Goal: Task Accomplishment & Management: Manage account settings

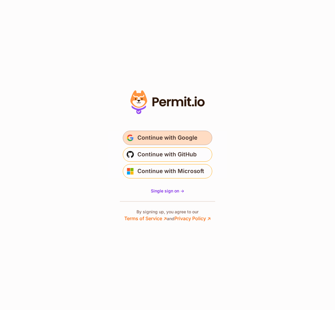
click at [171, 140] on span "Continue with Google" at bounding box center [168, 138] width 60 height 10
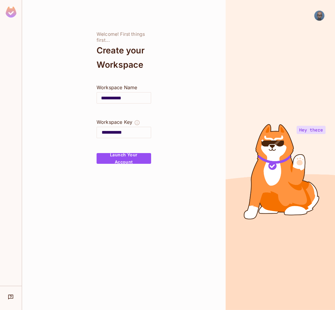
drag, startPoint x: 111, startPoint y: 97, endPoint x: 68, endPoint y: 97, distance: 43.3
click at [68, 97] on div "**********" at bounding box center [124, 155] width 204 height 310
type input "*"
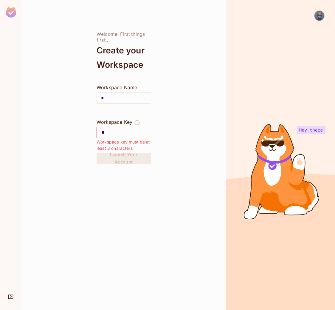
type input "**"
type input "***"
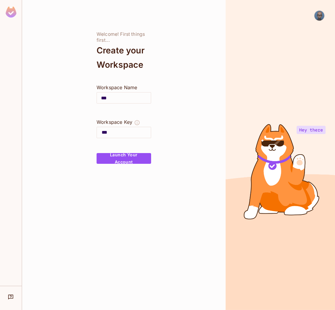
type input "****"
type input "*****"
type input "******"
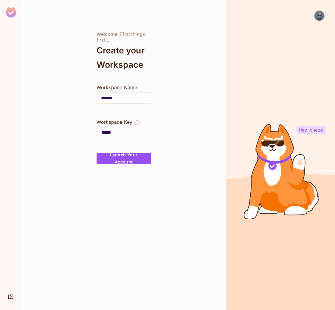
type input "******"
type input "*******"
type input "********"
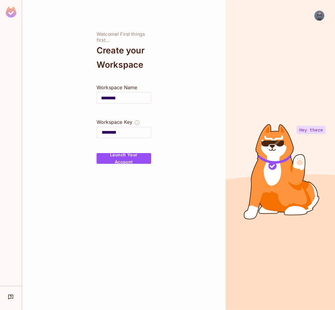
type input "*********"
type input "**********"
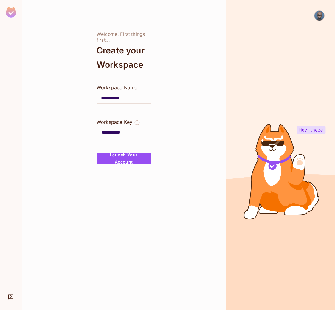
type input "**********"
click at [108, 159] on button "Launch Your Account" at bounding box center [124, 158] width 55 height 11
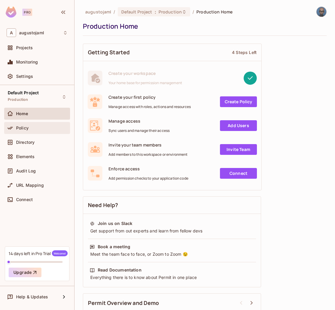
click at [33, 127] on div "Policy" at bounding box center [42, 128] width 52 height 5
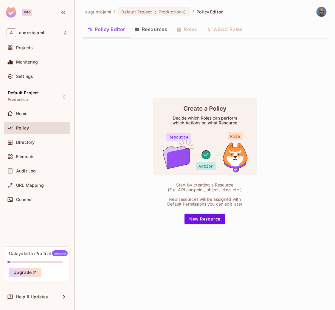
click at [157, 30] on button "Resources" at bounding box center [151, 29] width 42 height 15
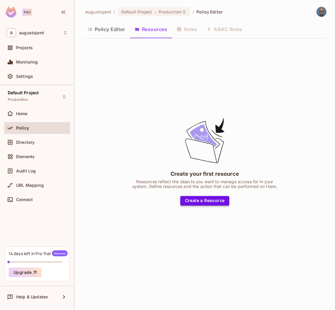
click at [188, 198] on button "Create a Resource" at bounding box center [205, 201] width 49 height 10
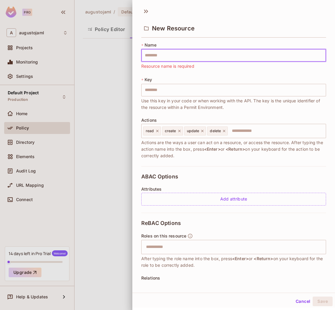
click at [149, 57] on input "text" at bounding box center [233, 55] width 185 height 13
type input "*"
type input "**"
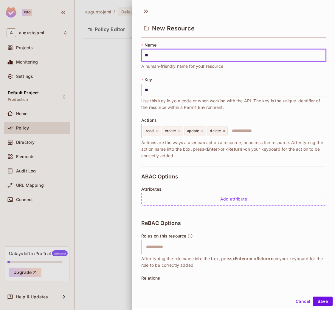
type input "***"
type input "****"
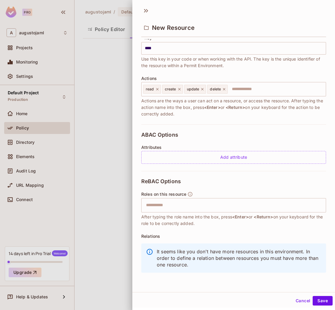
scroll to position [1, 0]
click at [314, 296] on button "Save" at bounding box center [323, 301] width 20 height 10
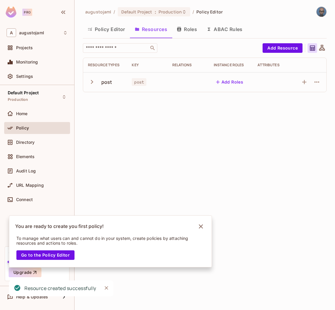
click at [91, 83] on icon "button" at bounding box center [92, 82] width 8 height 8
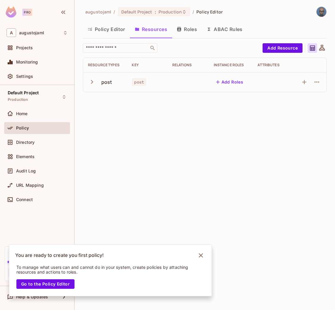
click at [187, 33] on button "Roles" at bounding box center [187, 29] width 30 height 15
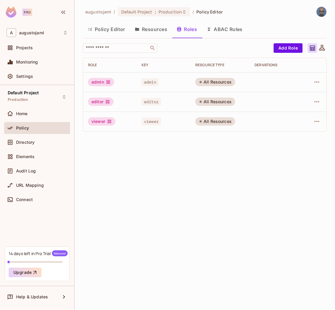
click at [109, 29] on button "Policy Editor" at bounding box center [106, 29] width 47 height 15
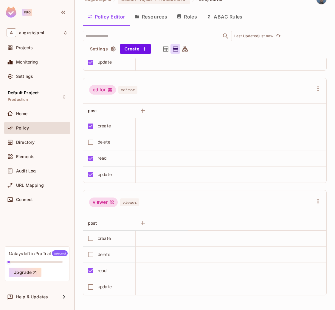
scroll to position [13, 0]
click at [34, 156] on span "Elements" at bounding box center [25, 156] width 19 height 5
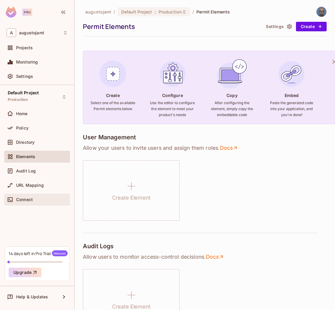
click at [18, 195] on div "Connect" at bounding box center [37, 200] width 66 height 12
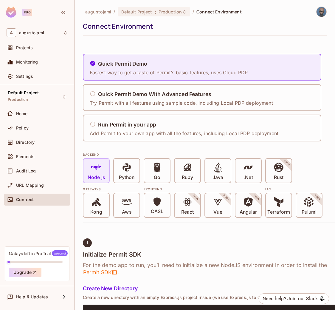
click at [98, 173] on span at bounding box center [96, 168] width 10 height 12
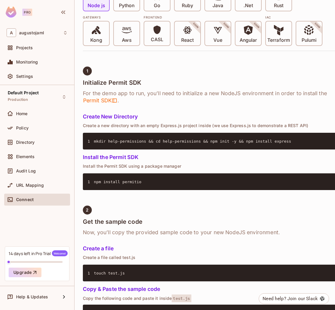
scroll to position [179, 0]
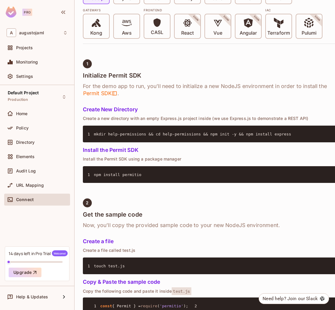
drag, startPoint x: 93, startPoint y: 174, endPoint x: 143, endPoint y: 174, distance: 49.8
click at [143, 174] on pre "1 npm install permitio" at bounding box center [217, 174] width 269 height 17
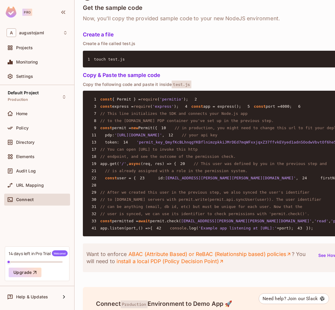
scroll to position [388, 0]
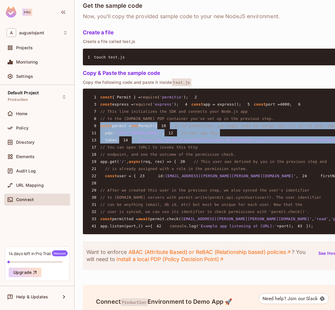
drag, startPoint x: 107, startPoint y: 198, endPoint x: 87, endPoint y: 157, distance: 45.8
click at [87, 157] on pre "1 const { Permit } = require ( 'permitio' ); 2 3 const express = require ( 'exp…" at bounding box center [217, 162] width 269 height 146
copy code "const permit = new Permit({ 10 // in production, you might need to change this …"
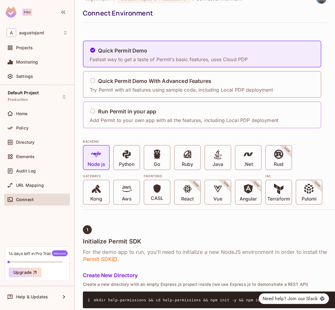
scroll to position [0, 0]
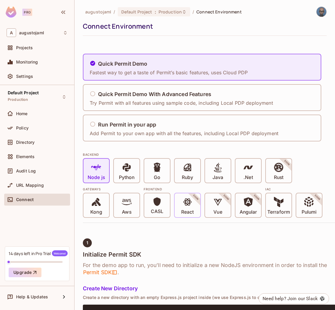
click at [187, 209] on span at bounding box center [188, 203] width 10 height 12
click at [187, 208] on span at bounding box center [188, 203] width 10 height 12
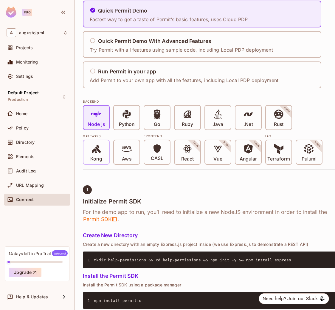
scroll to position [53, 0]
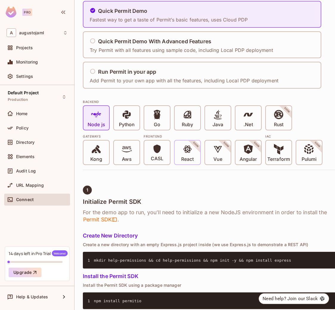
click at [184, 155] on span at bounding box center [188, 150] width 10 height 12
click at [212, 149] on div "Vue SOON" at bounding box center [218, 153] width 26 height 24
click at [245, 116] on icon at bounding box center [248, 115] width 9 height 4
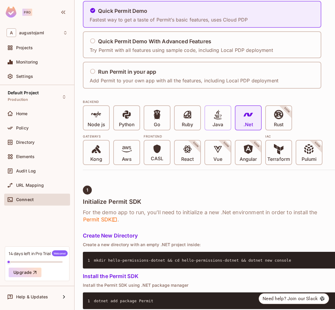
click at [219, 118] on icon at bounding box center [218, 115] width 10 height 10
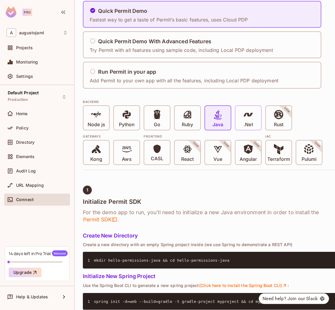
click at [249, 121] on span at bounding box center [249, 116] width 10 height 12
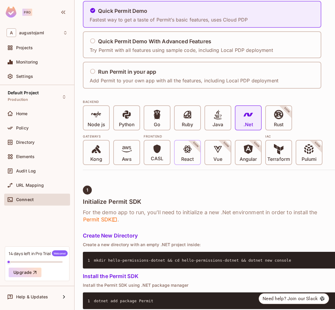
click at [187, 156] on p "React" at bounding box center [187, 159] width 13 height 6
click at [186, 155] on span at bounding box center [188, 150] width 10 height 12
click at [152, 153] on span "CASL" at bounding box center [157, 153] width 13 height 18
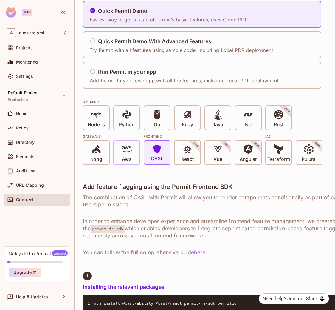
click at [128, 153] on icon at bounding box center [127, 149] width 10 height 10
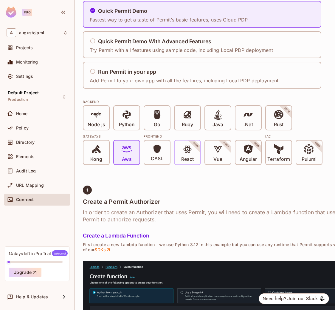
click at [178, 152] on div "React SOON" at bounding box center [188, 153] width 26 height 24
click at [158, 151] on icon at bounding box center [157, 148] width 7 height 9
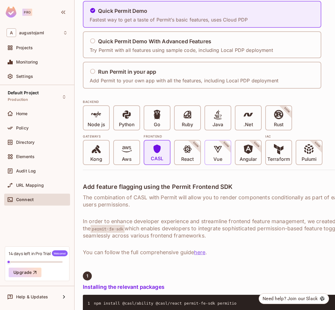
click at [218, 153] on icon at bounding box center [218, 149] width 10 height 10
click at [247, 158] on p "Angular" at bounding box center [249, 159] width 18 height 6
click at [281, 158] on p "Terraform" at bounding box center [279, 159] width 23 height 6
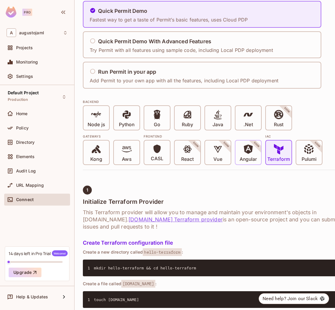
click at [255, 154] on span "Angular" at bounding box center [249, 153] width 18 height 18
click at [211, 153] on div "Vue SOON" at bounding box center [218, 153] width 26 height 24
click at [184, 153] on icon at bounding box center [188, 149] width 10 height 10
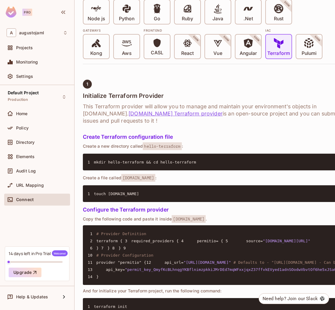
scroll to position [142, 0]
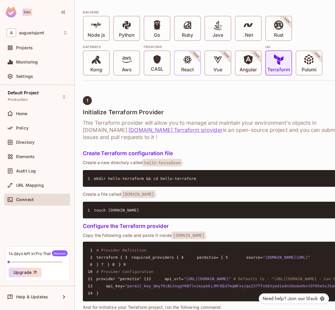
click at [187, 70] on p "React" at bounding box center [187, 70] width 13 height 6
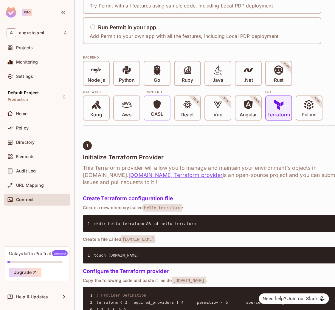
scroll to position [83, 0]
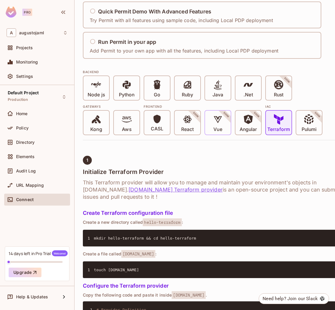
click at [213, 119] on div "Vue SOON" at bounding box center [218, 123] width 26 height 24
click at [245, 121] on icon at bounding box center [248, 119] width 9 height 9
click at [203, 119] on div "CASL React SOON Vue SOON Angular SOON" at bounding box center [203, 122] width 118 height 25
click at [183, 118] on icon at bounding box center [188, 119] width 10 height 10
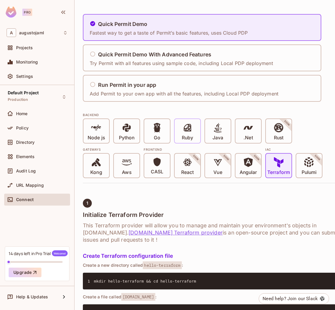
scroll to position [23, 0]
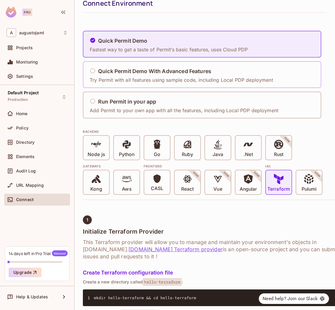
click at [94, 69] on icon at bounding box center [93, 71] width 6 height 6
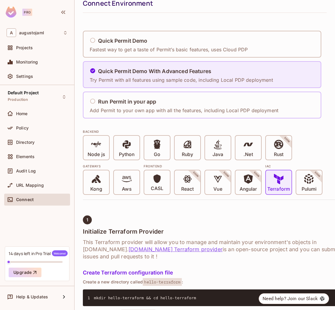
click at [98, 102] on h5 "Run Permit in your app" at bounding box center [127, 102] width 58 height 6
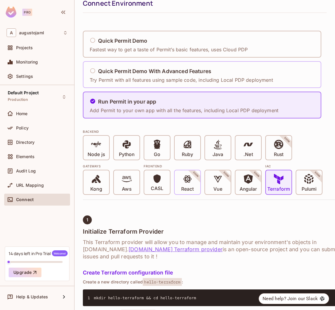
click at [194, 184] on span "React" at bounding box center [187, 183] width 13 height 18
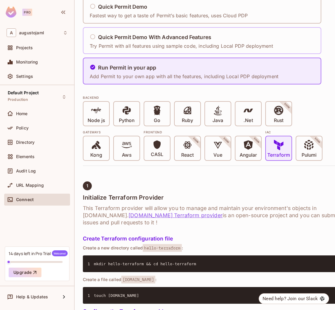
scroll to position [0, 0]
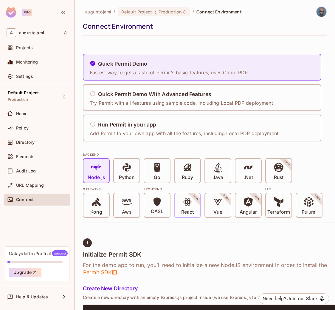
click at [189, 206] on icon at bounding box center [188, 202] width 10 height 10
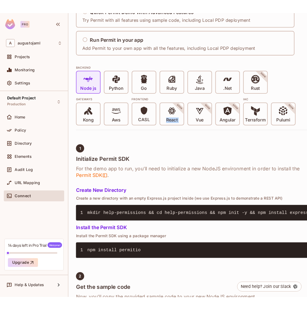
scroll to position [84, 0]
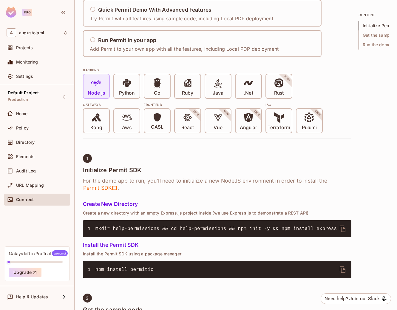
click at [94, 83] on icon at bounding box center [96, 83] width 10 height 6
click at [335, 269] on icon "delete" at bounding box center [343, 269] width 6 height 7
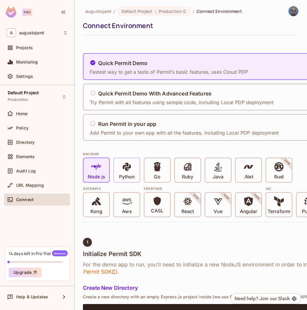
scroll to position [0, 0]
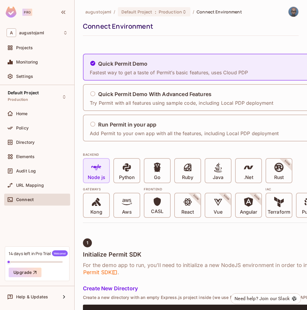
click at [99, 168] on icon at bounding box center [96, 167] width 10 height 10
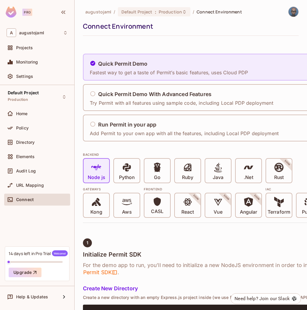
click at [115, 71] on p "Fastest way to get a taste of Permit’s basic features, uses Cloud PDP" at bounding box center [169, 72] width 158 height 7
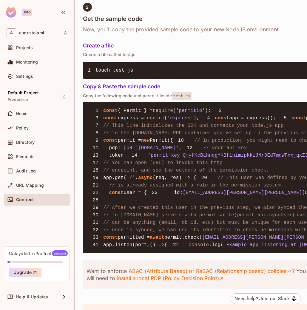
scroll to position [388, 0]
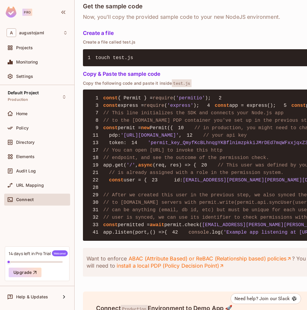
drag, startPoint x: 100, startPoint y: 153, endPoint x: 115, endPoint y: 199, distance: 47.6
click at [115, 199] on pre "1 const { Permit } = require ( 'permitio' ); 2 3 const express = require ( 'exp…" at bounding box center [217, 165] width 269 height 151
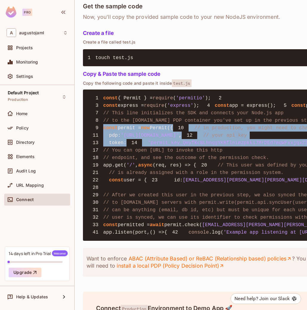
drag, startPoint x: 110, startPoint y: 199, endPoint x: 102, endPoint y: 152, distance: 46.9
copy code "const permit = new Permit({ 10 // in production, you might need to change this …"
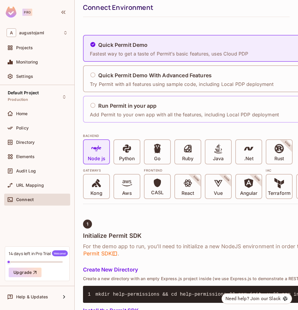
scroll to position [0, 0]
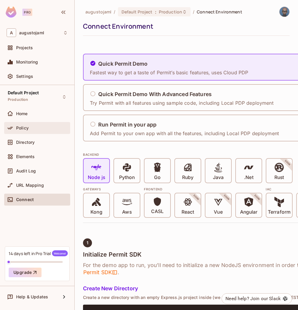
click at [35, 122] on div "Policy" at bounding box center [37, 128] width 66 height 12
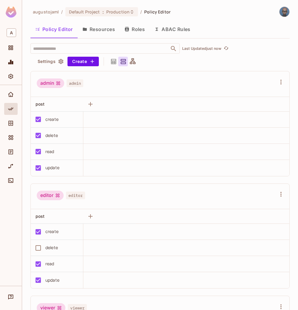
click at [141, 32] on button "Roles" at bounding box center [135, 29] width 30 height 15
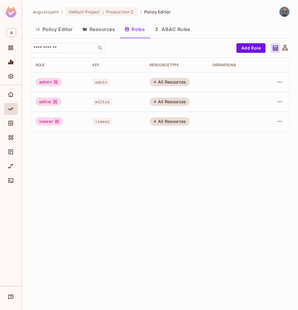
click at [49, 31] on button "Policy Editor" at bounding box center [53, 29] width 47 height 15
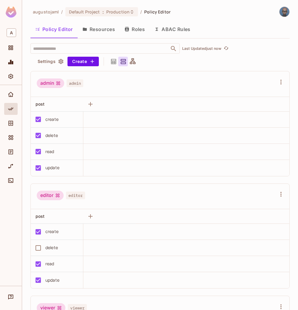
click at [90, 30] on button "Resources" at bounding box center [99, 29] width 42 height 15
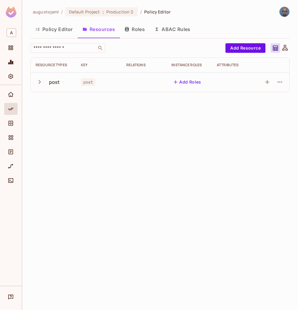
click at [144, 28] on button "Roles" at bounding box center [135, 29] width 30 height 15
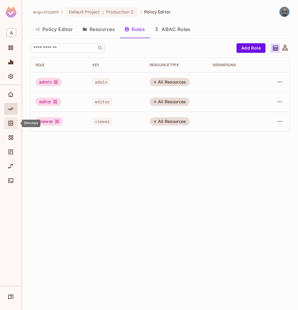
click at [7, 122] on span "Directory" at bounding box center [10, 123] width 7 height 7
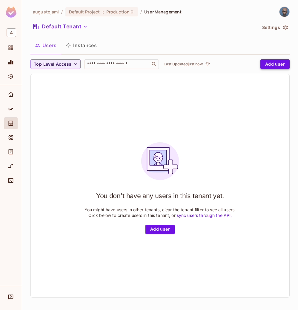
click at [262, 67] on button "Add user" at bounding box center [274, 64] width 29 height 10
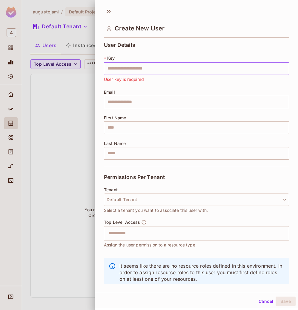
click at [117, 71] on input "text" at bounding box center [196, 68] width 185 height 13
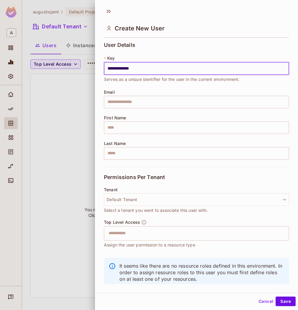
type input "**********"
drag, startPoint x: 150, startPoint y: 67, endPoint x: 90, endPoint y: 74, distance: 60.1
click at [88, 70] on div "**********" at bounding box center [149, 155] width 298 height 310
click at [123, 102] on input "text" at bounding box center [196, 102] width 185 height 13
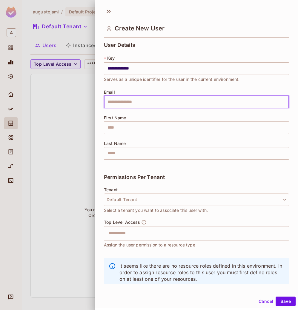
paste input "**********"
type input "**********"
click at [119, 137] on div "**********" at bounding box center [196, 104] width 185 height 125
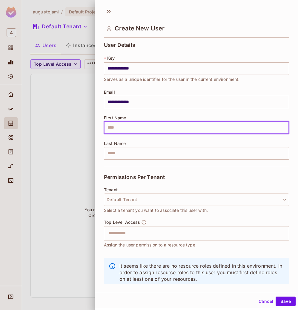
click at [123, 131] on input "text" at bounding box center [196, 127] width 185 height 13
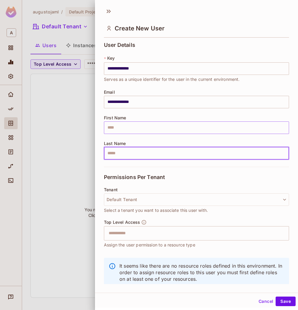
click at [126, 128] on input "text" at bounding box center [196, 127] width 185 height 13
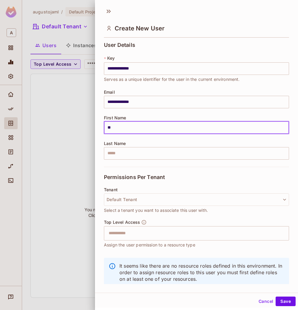
type input "*"
type input "****"
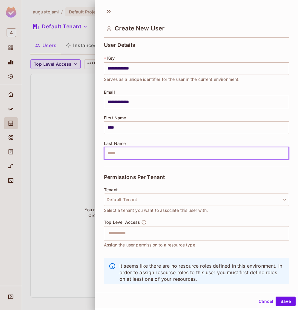
click at [115, 153] on input "text" at bounding box center [196, 153] width 185 height 13
type input "***"
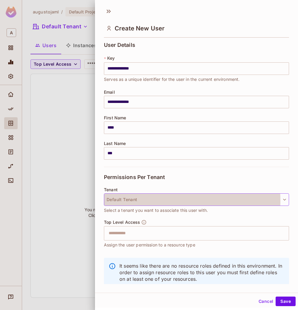
click at [155, 201] on button "Default Tenant" at bounding box center [196, 199] width 185 height 13
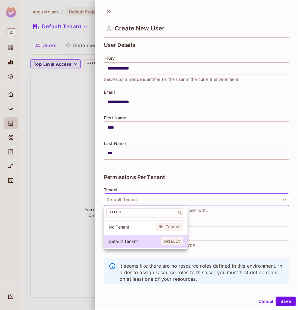
click at [155, 201] on div at bounding box center [149, 155] width 298 height 310
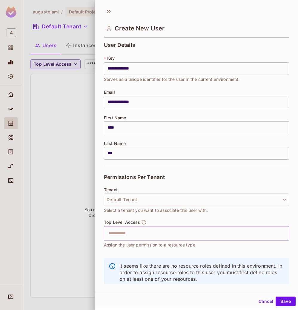
click at [135, 235] on input "text" at bounding box center [191, 233] width 172 height 12
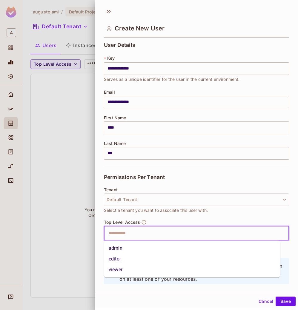
click at [131, 247] on li "admin" at bounding box center [192, 248] width 176 height 11
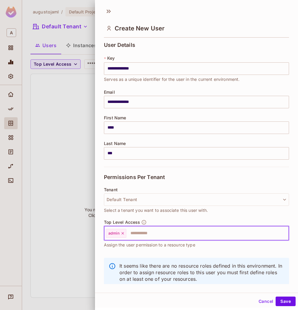
click at [133, 233] on input "text" at bounding box center [202, 233] width 150 height 12
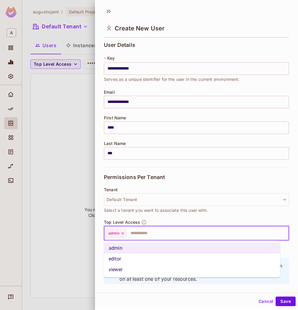
click at [126, 259] on li "editor" at bounding box center [192, 259] width 176 height 11
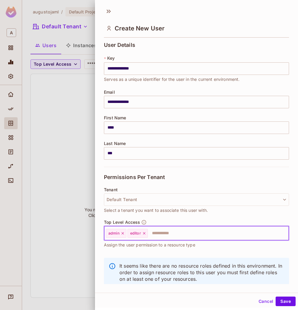
click at [155, 234] on input "text" at bounding box center [212, 233] width 129 height 12
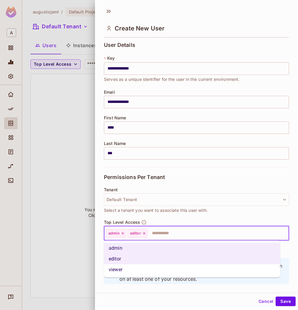
click at [116, 269] on li "viewer" at bounding box center [192, 269] width 176 height 11
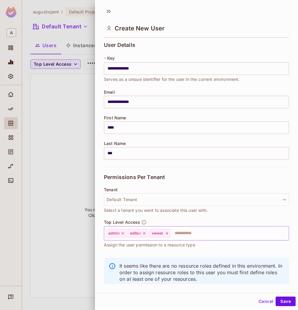
click at [168, 235] on icon at bounding box center [167, 233] width 4 height 4
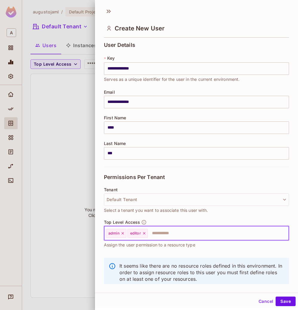
click at [145, 235] on icon at bounding box center [144, 233] width 4 height 4
click at [283, 305] on button "Save" at bounding box center [285, 302] width 20 height 10
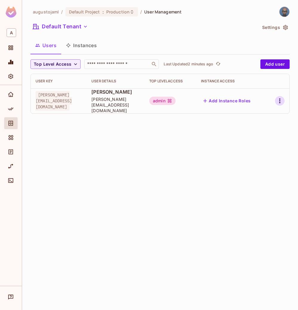
click at [280, 98] on icon "button" at bounding box center [279, 100] width 1 height 5
click at [255, 113] on li "Edit" at bounding box center [253, 111] width 53 height 13
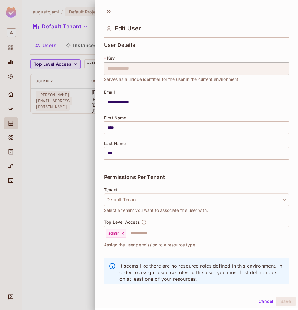
click at [80, 179] on div at bounding box center [149, 155] width 298 height 310
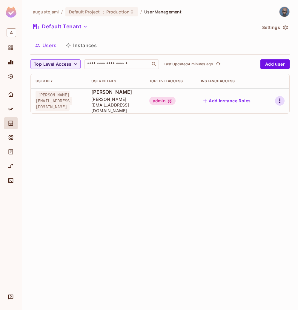
click at [279, 98] on icon "button" at bounding box center [279, 100] width 7 height 7
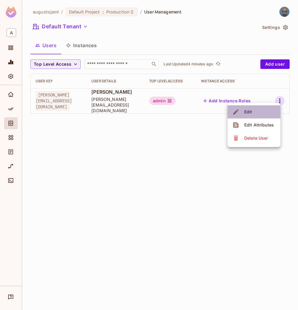
click at [270, 110] on li "Edit" at bounding box center [253, 111] width 53 height 13
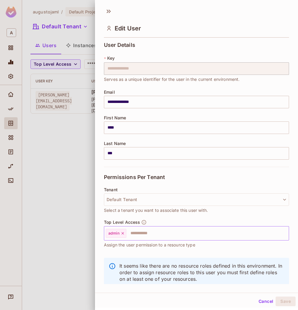
click at [124, 233] on icon at bounding box center [123, 233] width 4 height 4
click at [125, 233] on input "text" at bounding box center [191, 233] width 172 height 12
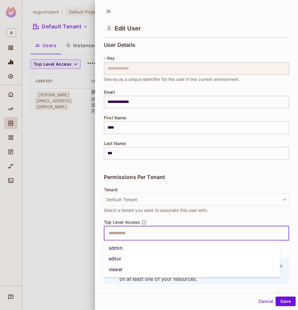
type input "*"
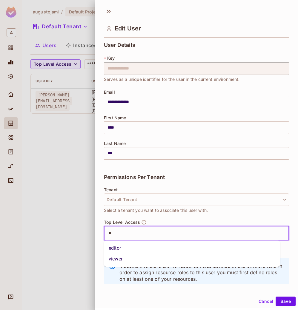
click at [127, 250] on li "editor" at bounding box center [192, 248] width 176 height 11
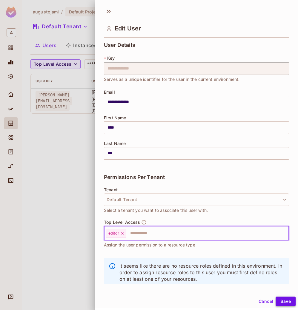
click at [275, 300] on button "Save" at bounding box center [285, 302] width 20 height 10
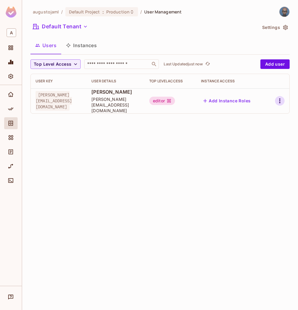
click at [278, 101] on icon "button" at bounding box center [279, 100] width 7 height 7
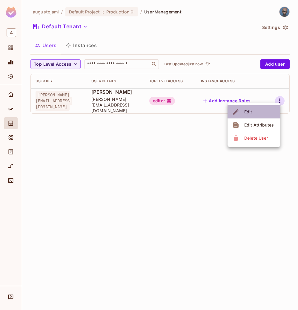
click at [254, 112] on li "Edit" at bounding box center [253, 111] width 53 height 13
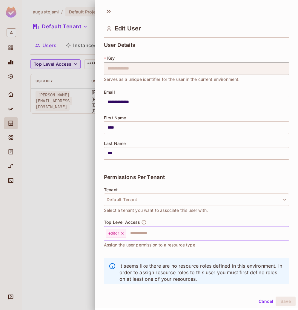
click at [123, 234] on icon at bounding box center [122, 233] width 4 height 4
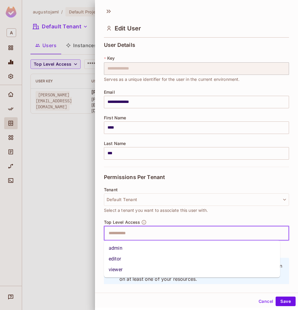
click at [121, 232] on input "text" at bounding box center [191, 233] width 172 height 12
type input "*"
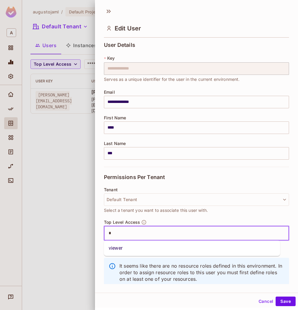
click at [121, 249] on li "viewer" at bounding box center [192, 248] width 176 height 11
click at [283, 301] on button "Save" at bounding box center [285, 302] width 20 height 10
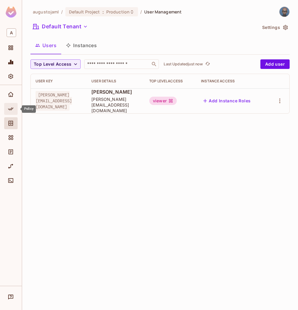
click at [11, 105] on div "Policy" at bounding box center [10, 109] width 13 height 12
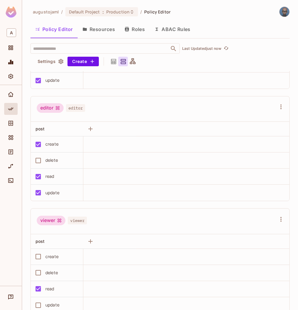
scroll to position [90, 0]
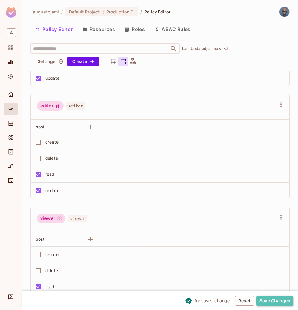
click at [276, 300] on button "Save Changes" at bounding box center [274, 301] width 37 height 10
click at [135, 29] on button "Roles" at bounding box center [135, 29] width 30 height 15
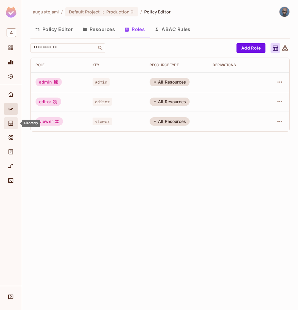
click at [8, 123] on icon "Directory" at bounding box center [11, 123] width 6 height 6
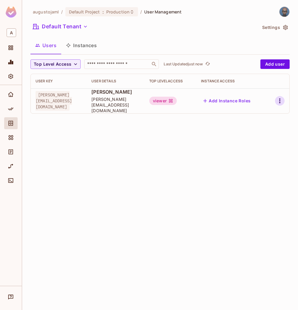
click at [278, 99] on icon "button" at bounding box center [279, 100] width 7 height 7
click at [268, 115] on li "Edit" at bounding box center [253, 111] width 53 height 13
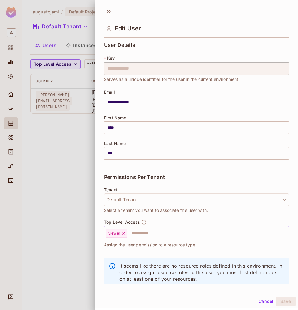
click at [135, 233] on input "text" at bounding box center [203, 233] width 150 height 12
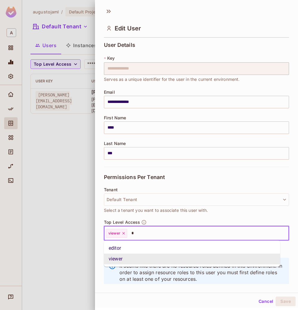
type input "**"
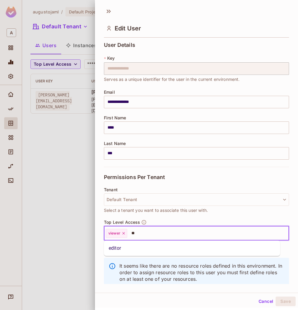
click at [124, 233] on icon at bounding box center [123, 233] width 2 height 2
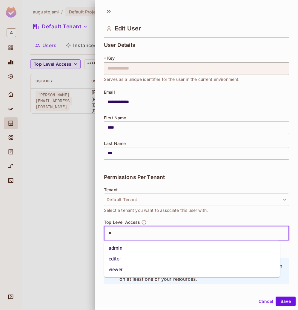
type input "**"
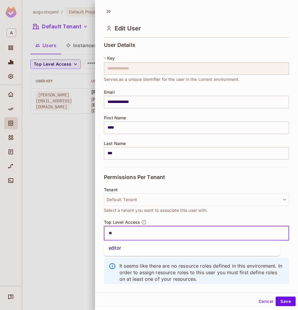
click at [115, 247] on li "editor" at bounding box center [192, 248] width 176 height 11
click at [278, 304] on button "Save" at bounding box center [285, 302] width 20 height 10
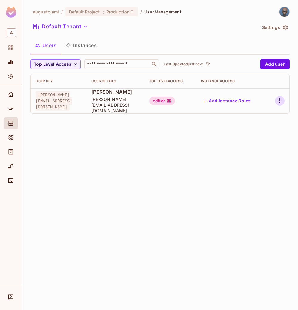
click at [282, 99] on icon "button" at bounding box center [279, 100] width 7 height 7
click at [165, 98] on div at bounding box center [149, 155] width 298 height 310
click at [283, 99] on icon "button" at bounding box center [279, 100] width 7 height 7
click at [251, 115] on div "Edit" at bounding box center [248, 112] width 8 height 6
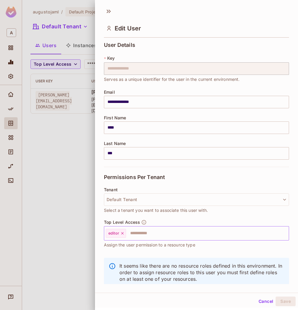
click at [122, 234] on icon at bounding box center [122, 233] width 2 height 2
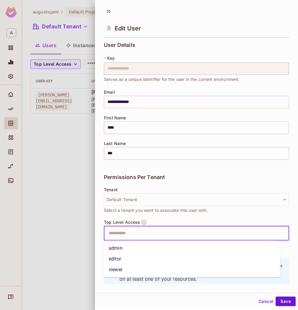
click at [123, 235] on input "text" at bounding box center [191, 233] width 172 height 12
click at [115, 248] on li "admin" at bounding box center [192, 248] width 176 height 11
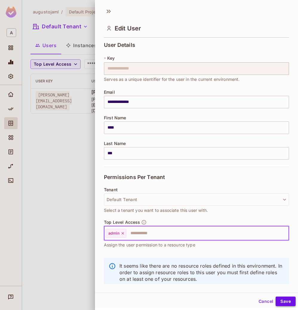
click at [278, 304] on button "Save" at bounding box center [285, 302] width 20 height 10
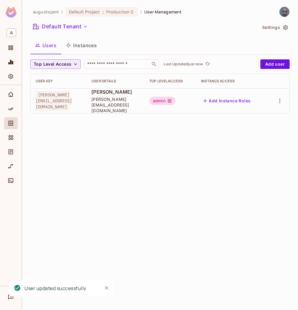
click at [83, 43] on button "Instances" at bounding box center [81, 45] width 40 height 15
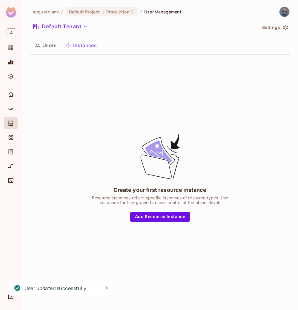
click at [56, 46] on button "Users" at bounding box center [45, 45] width 31 height 15
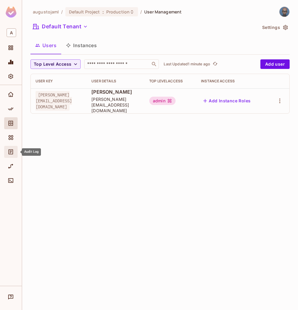
click at [13, 149] on icon "Audit Log" at bounding box center [11, 152] width 6 height 6
